Goal: Task Accomplishment & Management: Manage account settings

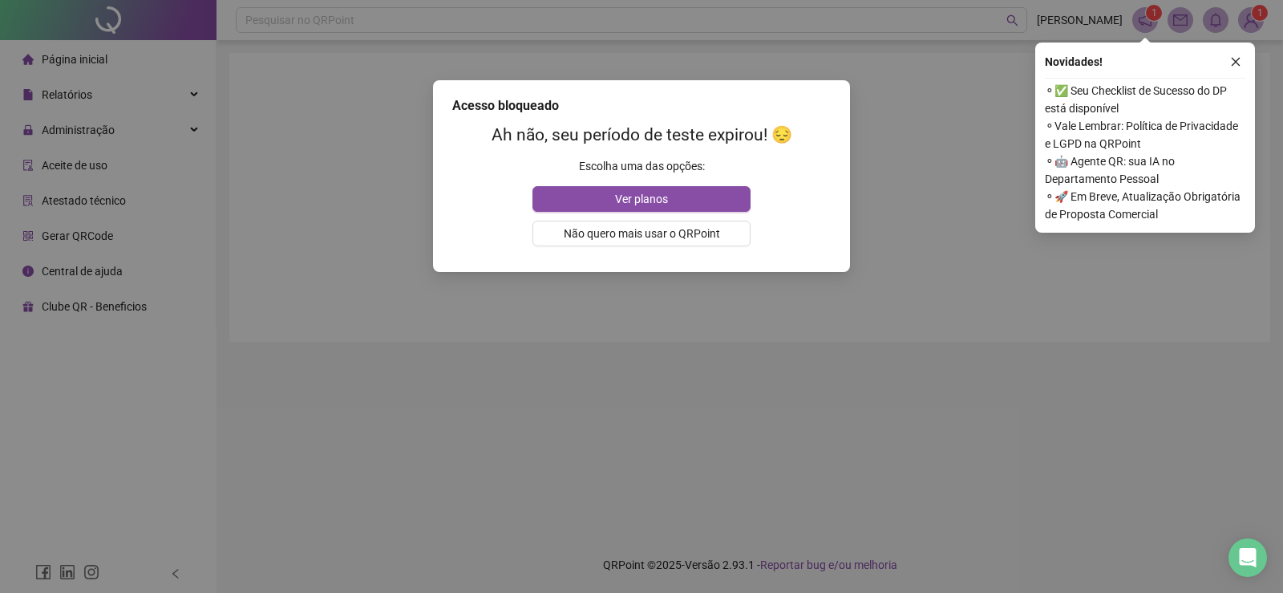
click at [903, 175] on div "Acesso bloqueado Ah não, seu período de teste expirou! 😔 Escolha uma das opções…" at bounding box center [641, 296] width 1283 height 593
click at [1230, 64] on icon "close" at bounding box center [1235, 61] width 11 height 11
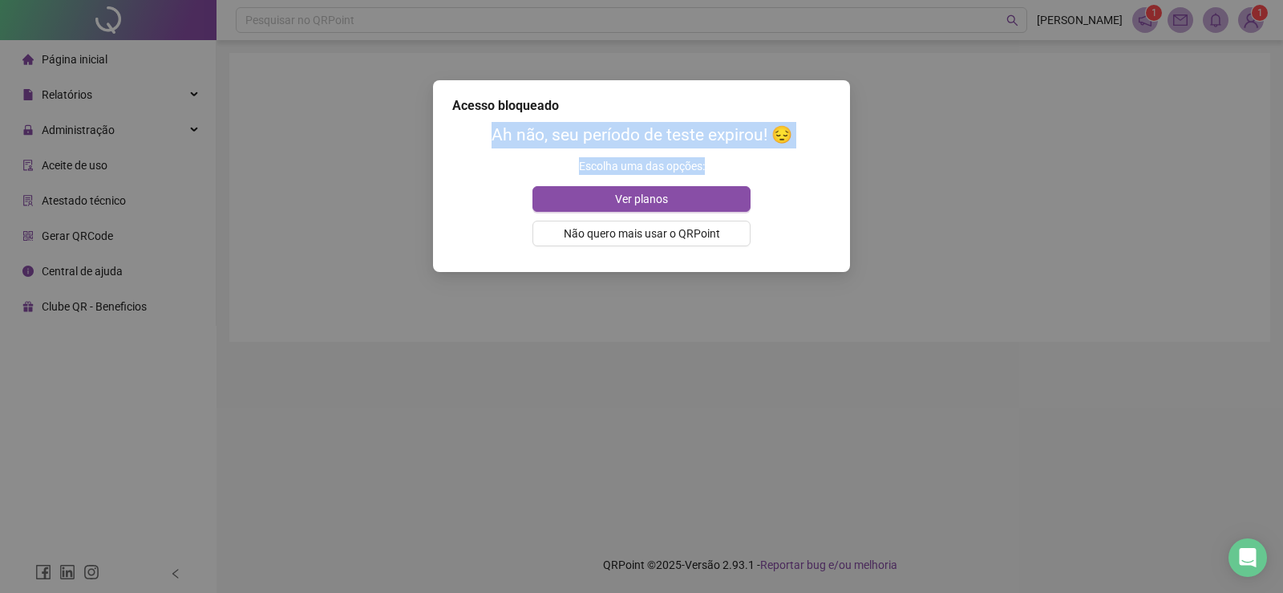
drag, startPoint x: 842, startPoint y: 83, endPoint x: 797, endPoint y: 184, distance: 109.9
click at [834, 175] on div "Acesso bloqueado Ah não, seu período de teste expirou! 😔 Escolha uma das opções…" at bounding box center [641, 176] width 417 height 192
click at [716, 198] on button "Ver planos" at bounding box center [641, 199] width 217 height 26
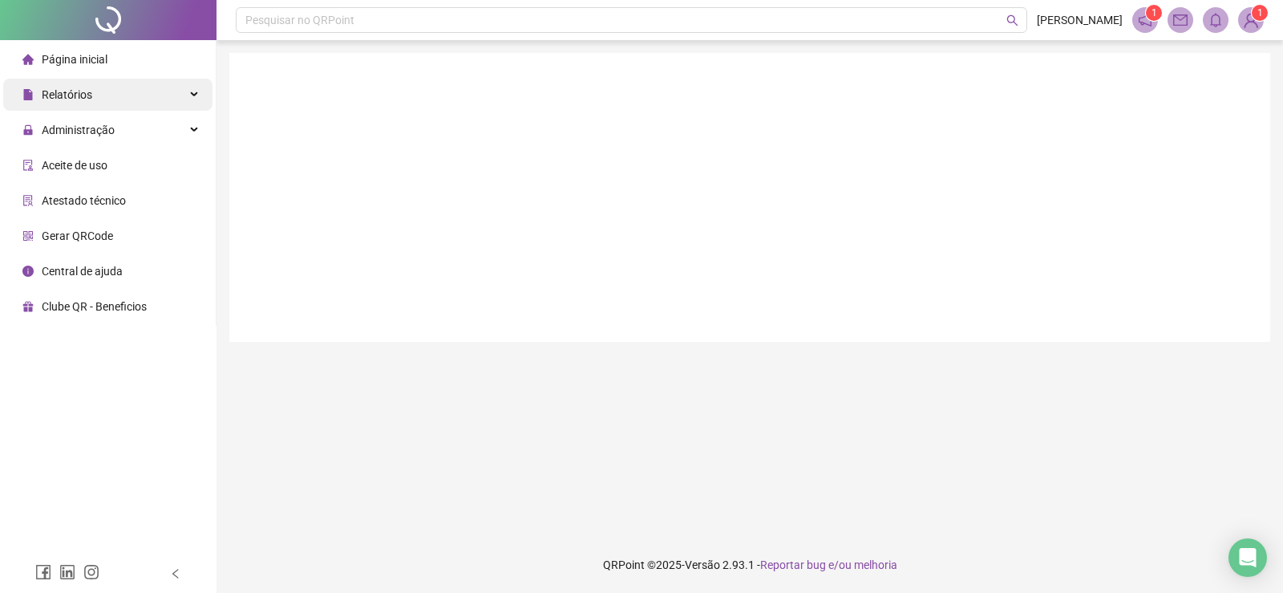
click at [86, 96] on span "Relatórios" at bounding box center [67, 94] width 51 height 13
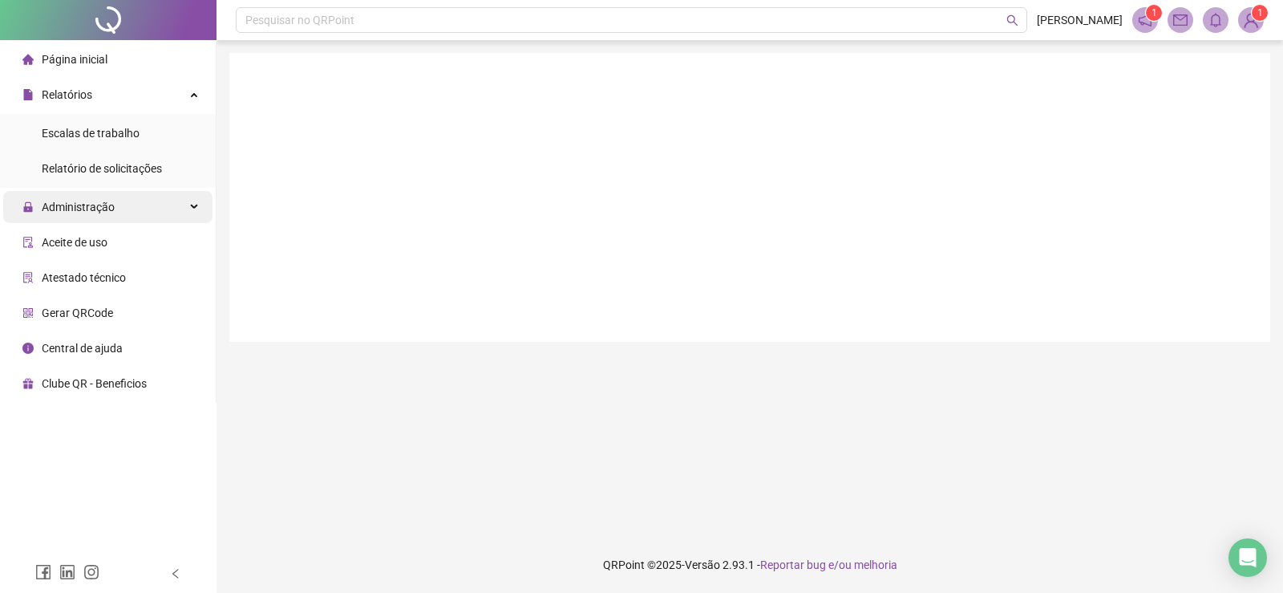
click at [98, 209] on span "Administração" at bounding box center [78, 206] width 73 height 13
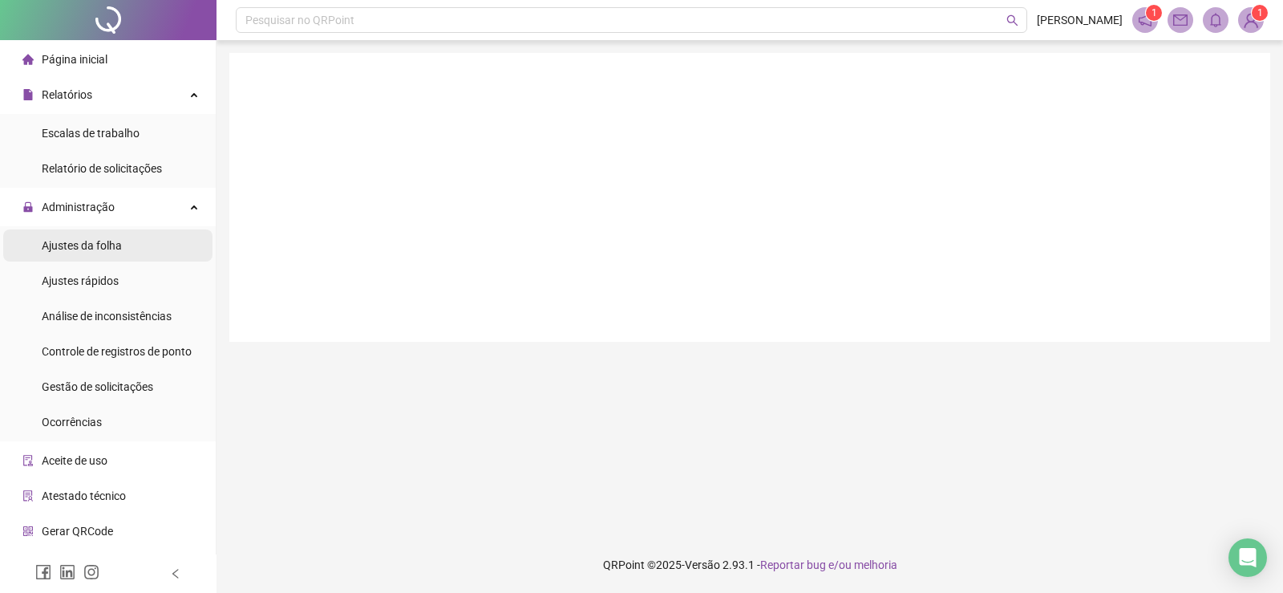
click at [102, 245] on span "Ajustes da folha" at bounding box center [82, 245] width 80 height 13
click at [150, 244] on li "Ajustes da folha" at bounding box center [107, 245] width 209 height 32
click at [87, 252] on span "Ajustes da folha" at bounding box center [82, 245] width 80 height 13
click at [1246, 18] on img at bounding box center [1251, 20] width 24 height 24
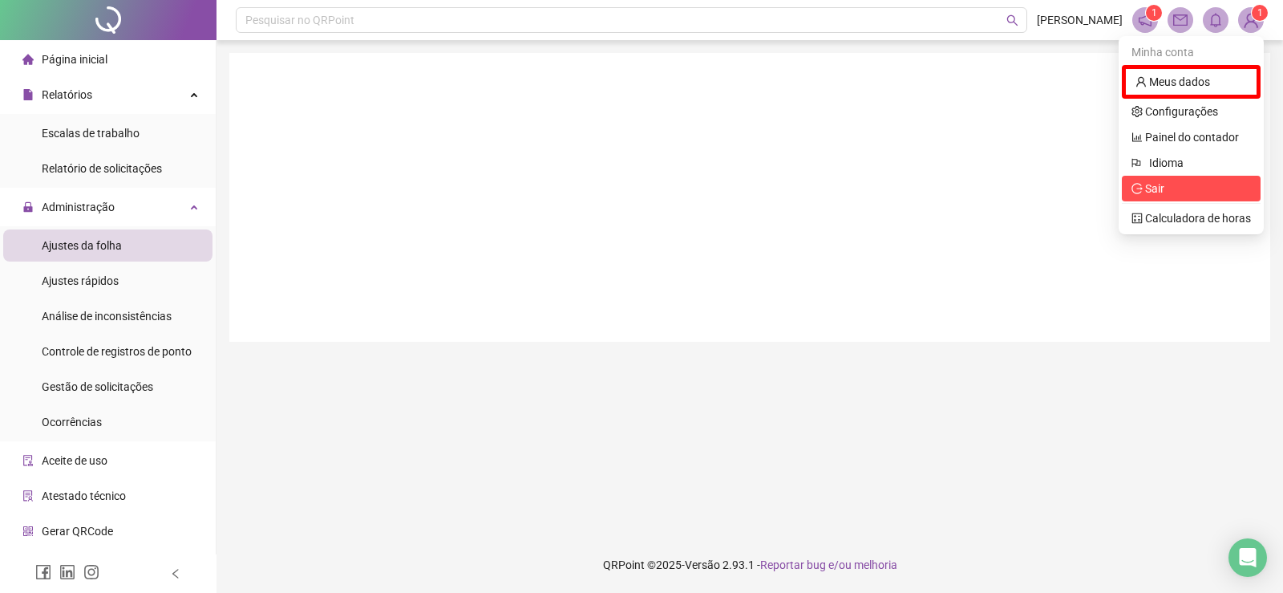
click at [1151, 193] on span "Sair" at bounding box center [1154, 188] width 19 height 13
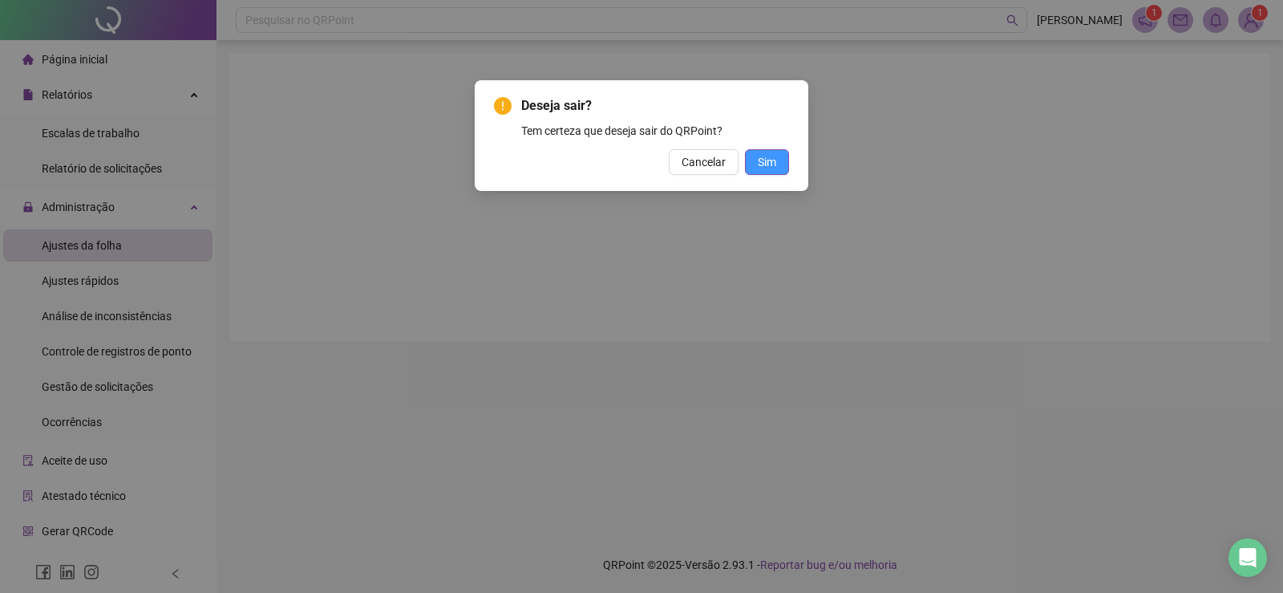
click at [782, 164] on button "Sim" at bounding box center [767, 162] width 44 height 26
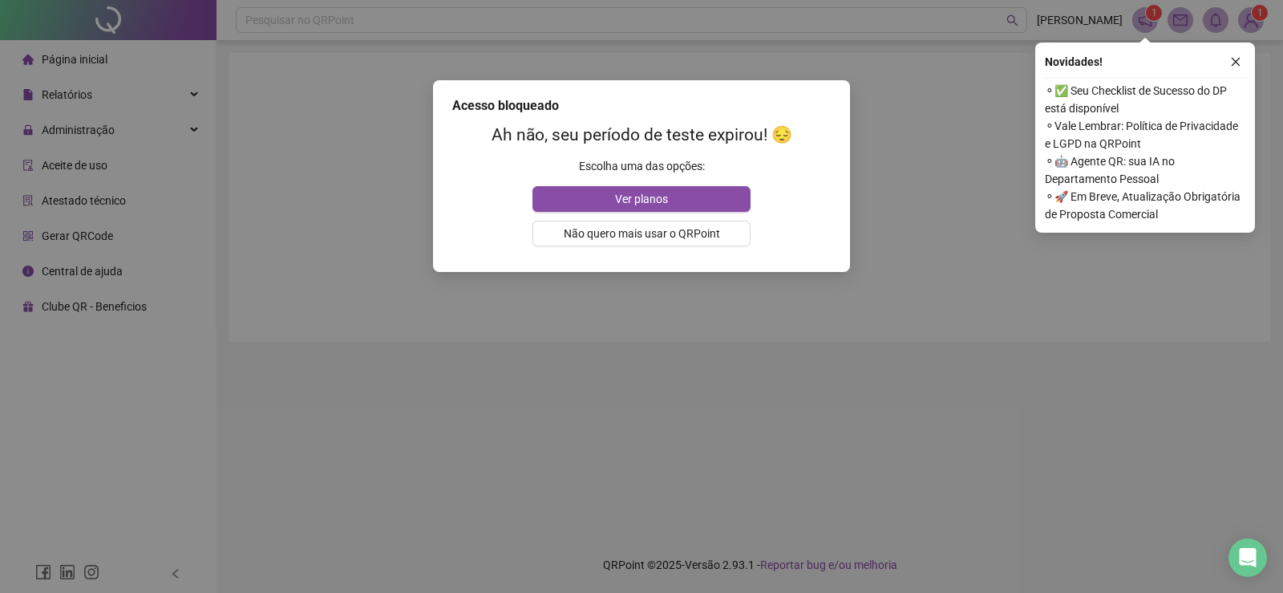
click at [1220, 60] on div "Novidades !" at bounding box center [1145, 61] width 200 height 19
click at [1237, 66] on icon "close" at bounding box center [1235, 61] width 11 height 11
